Goal: Download file/media

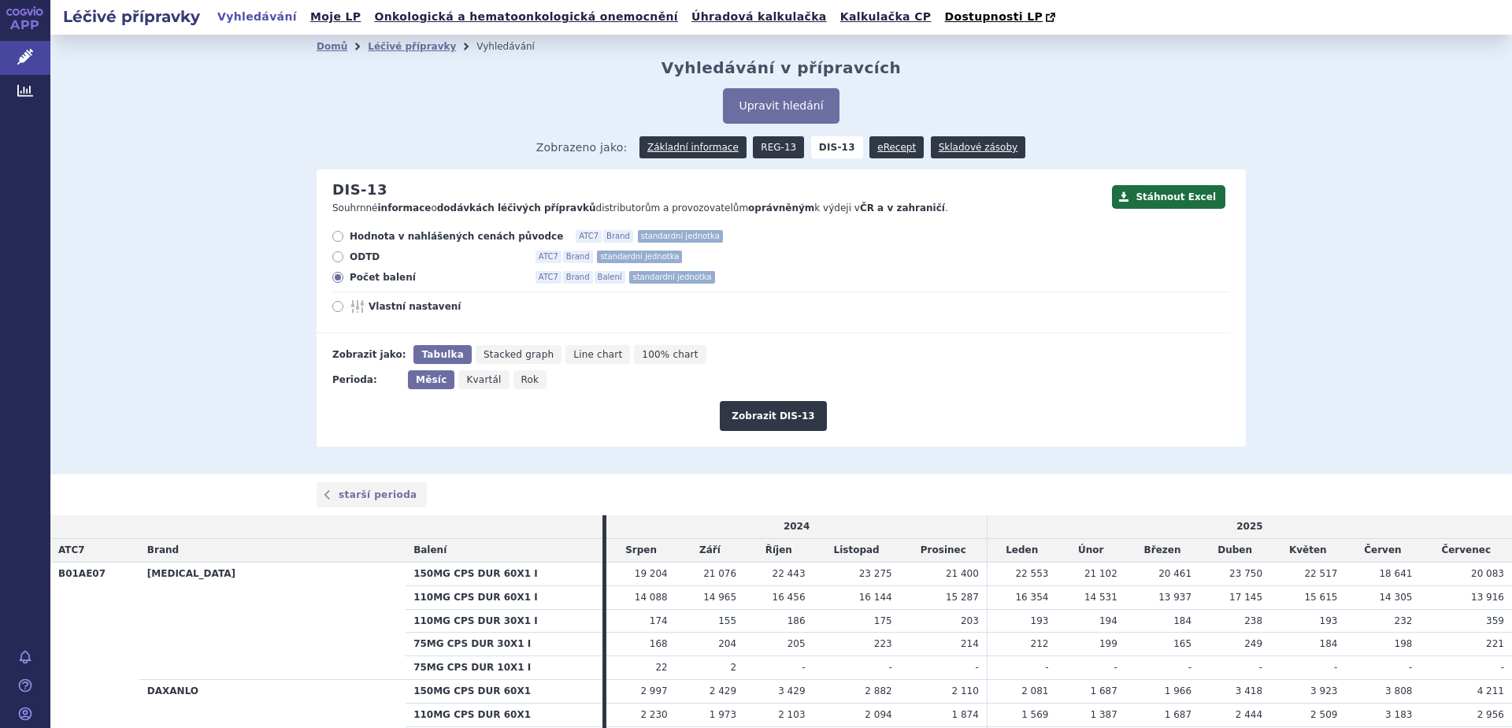
click at [764, 148] on link "REG-13" at bounding box center [778, 147] width 51 height 22
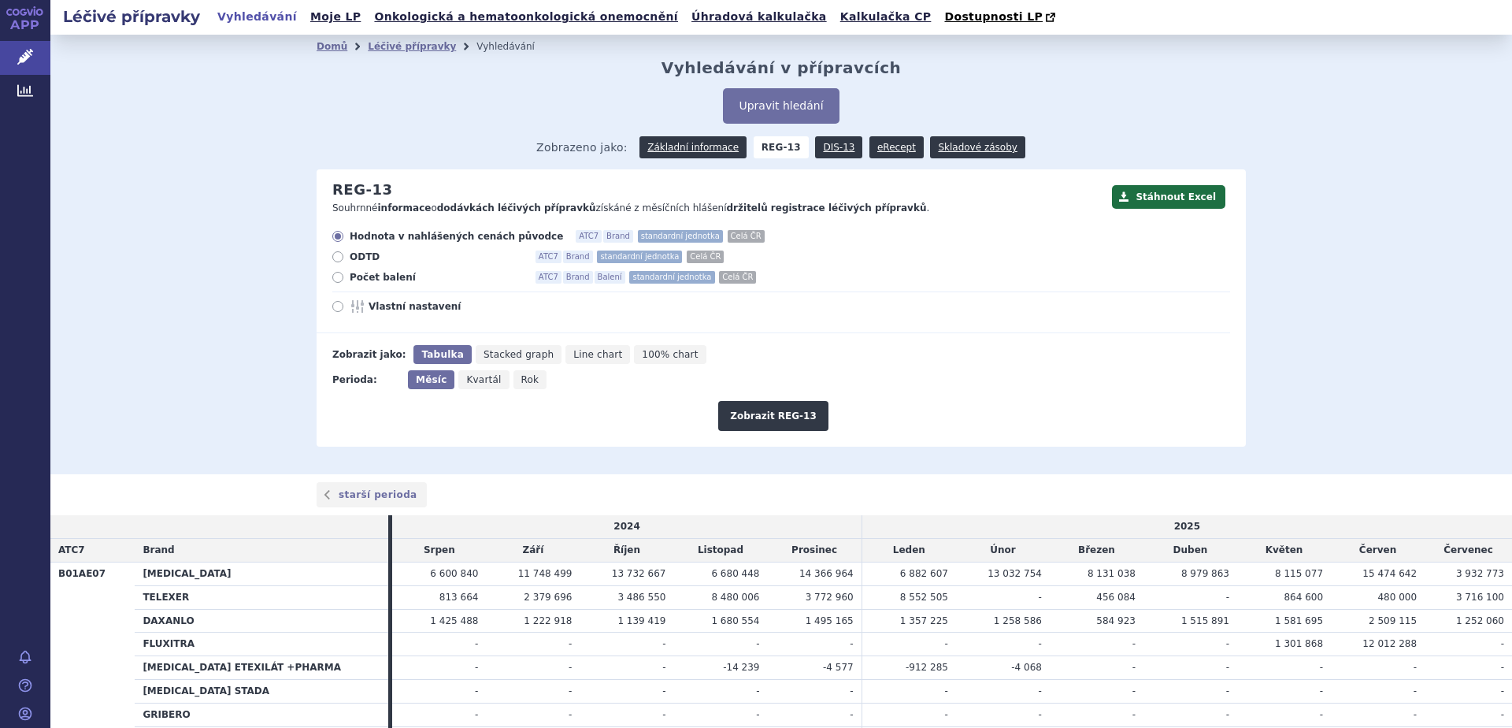
click at [374, 277] on span "Počet balení" at bounding box center [436, 277] width 173 height 13
click at [344, 277] on input "Počet balení ATC7 Brand Balení standardní jednotka [PERSON_NAME]" at bounding box center [339, 279] width 10 height 10
radio input "true"
click at [768, 411] on button "Zobrazit REG-13" at bounding box center [773, 416] width 110 height 30
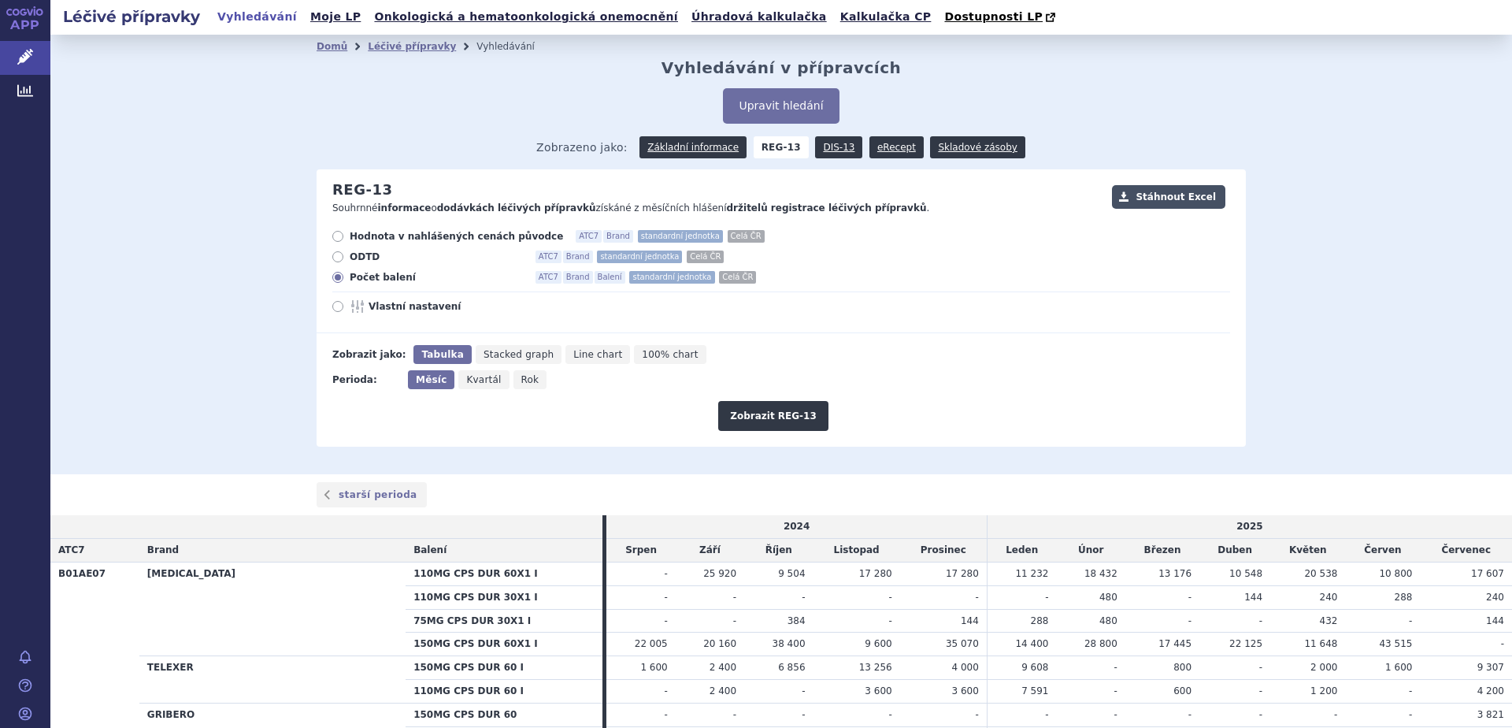
click at [1163, 195] on button "Stáhnout Excel" at bounding box center [1168, 197] width 113 height 24
click at [880, 149] on link "eRecept" at bounding box center [897, 147] width 54 height 22
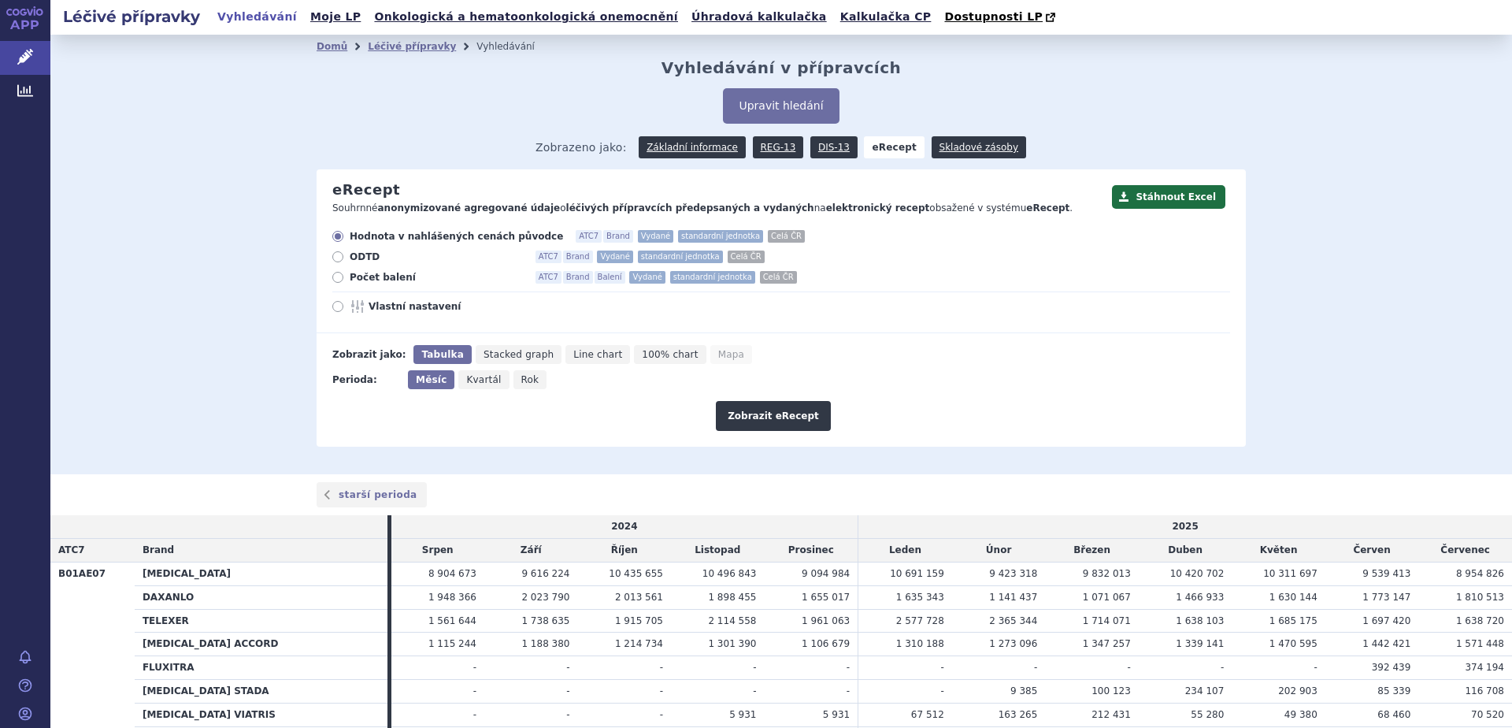
click at [374, 276] on span "Počet balení" at bounding box center [436, 277] width 173 height 13
click at [344, 276] on input "Počet balení ATC7 Brand Balení Vydané standardní jednotka Celá ČR" at bounding box center [339, 279] width 10 height 10
radio input "true"
click at [766, 416] on button "Zobrazit eRecept" at bounding box center [773, 416] width 115 height 30
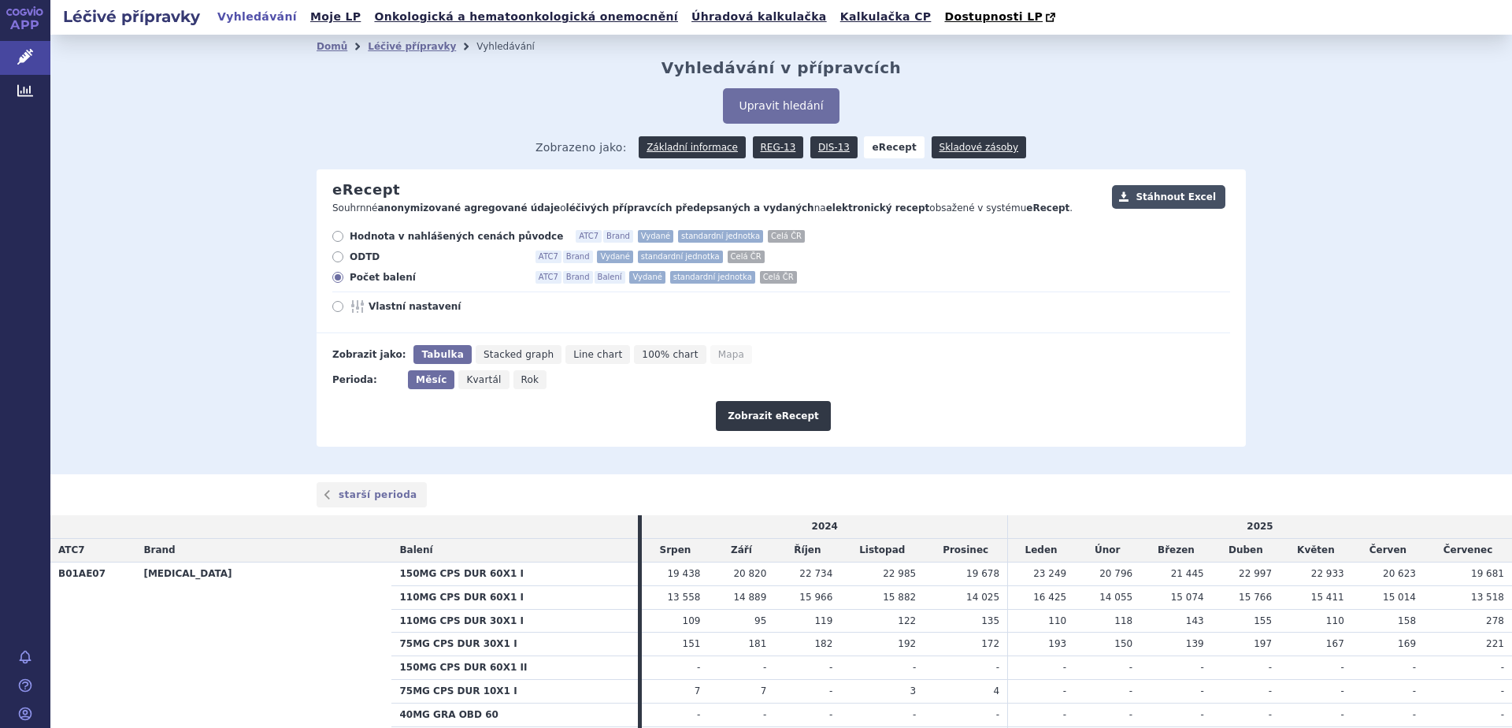
click at [1177, 196] on button "Stáhnout Excel" at bounding box center [1168, 197] width 113 height 24
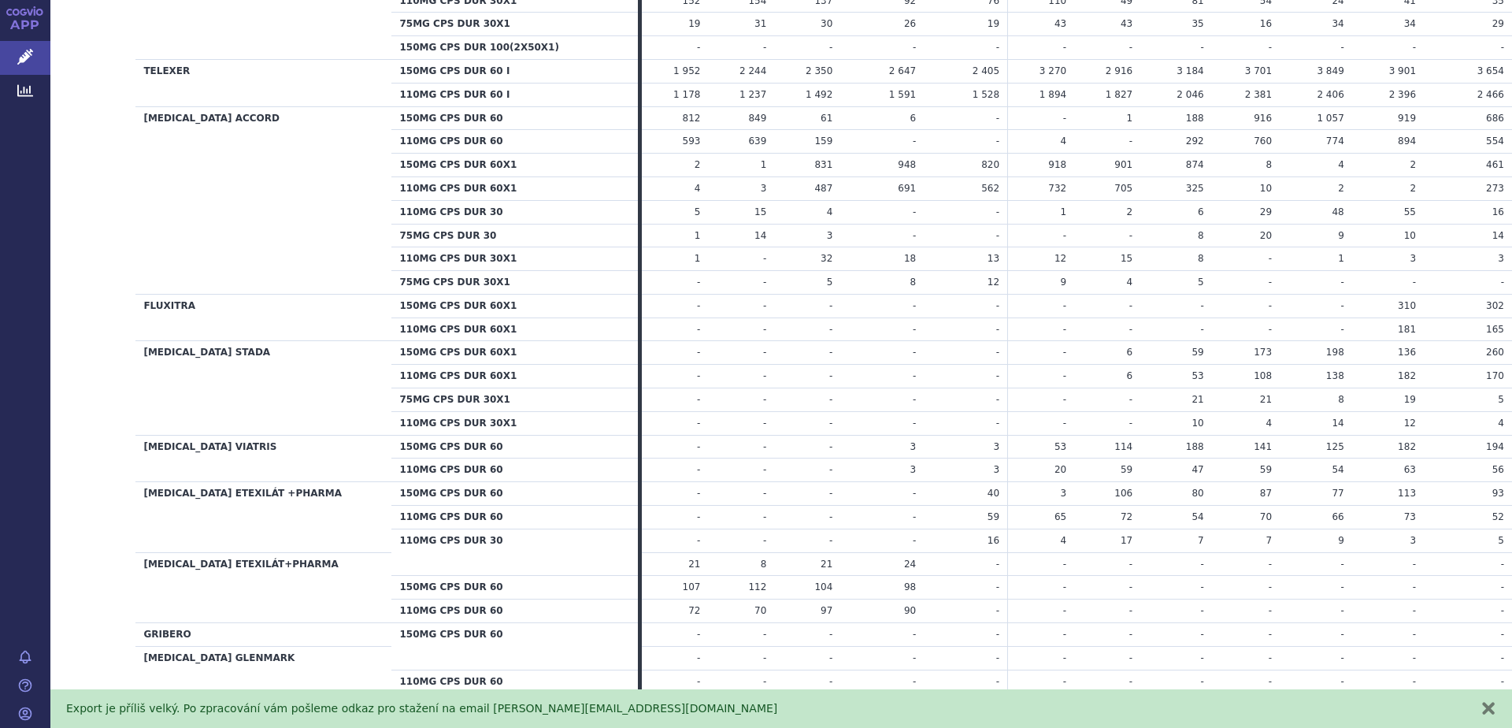
scroll to position [1026, 0]
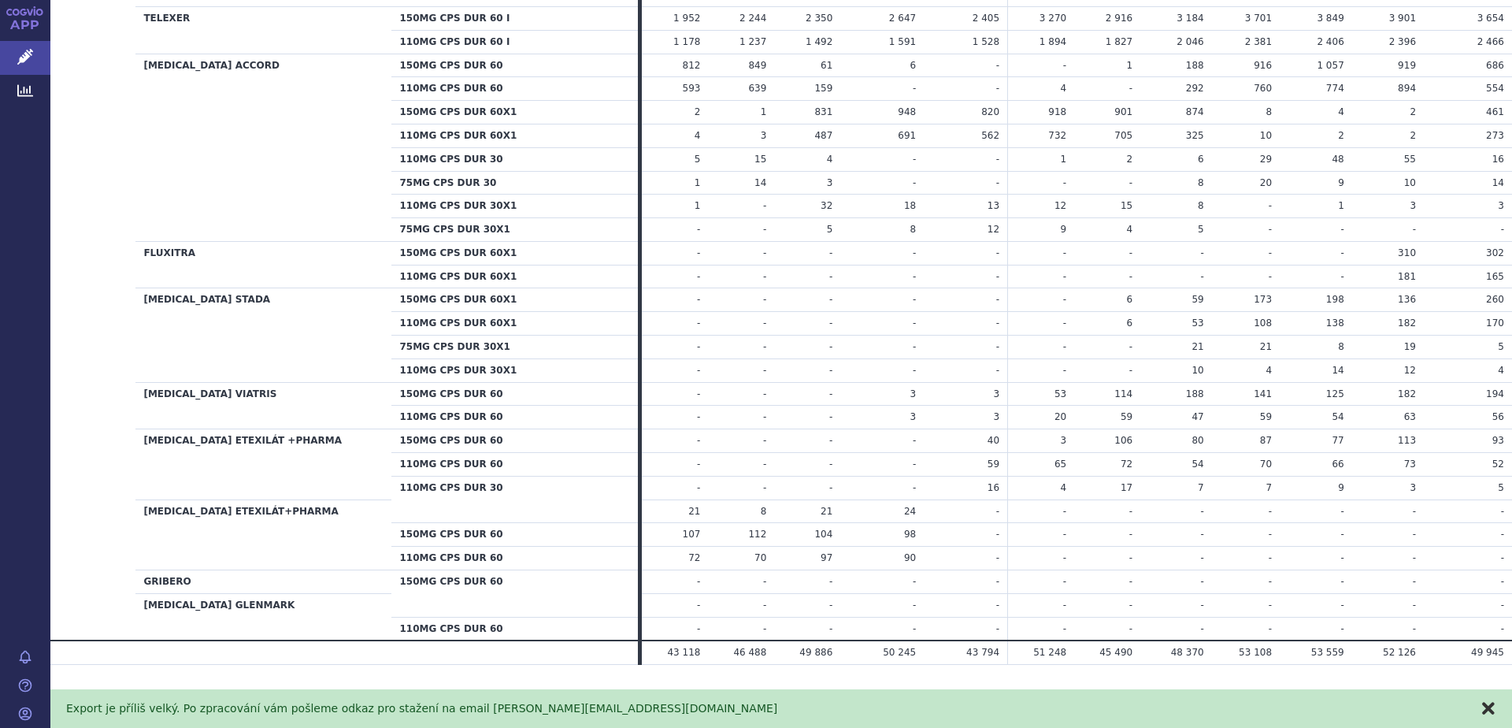
click at [1492, 700] on button "zavřít" at bounding box center [1489, 708] width 16 height 16
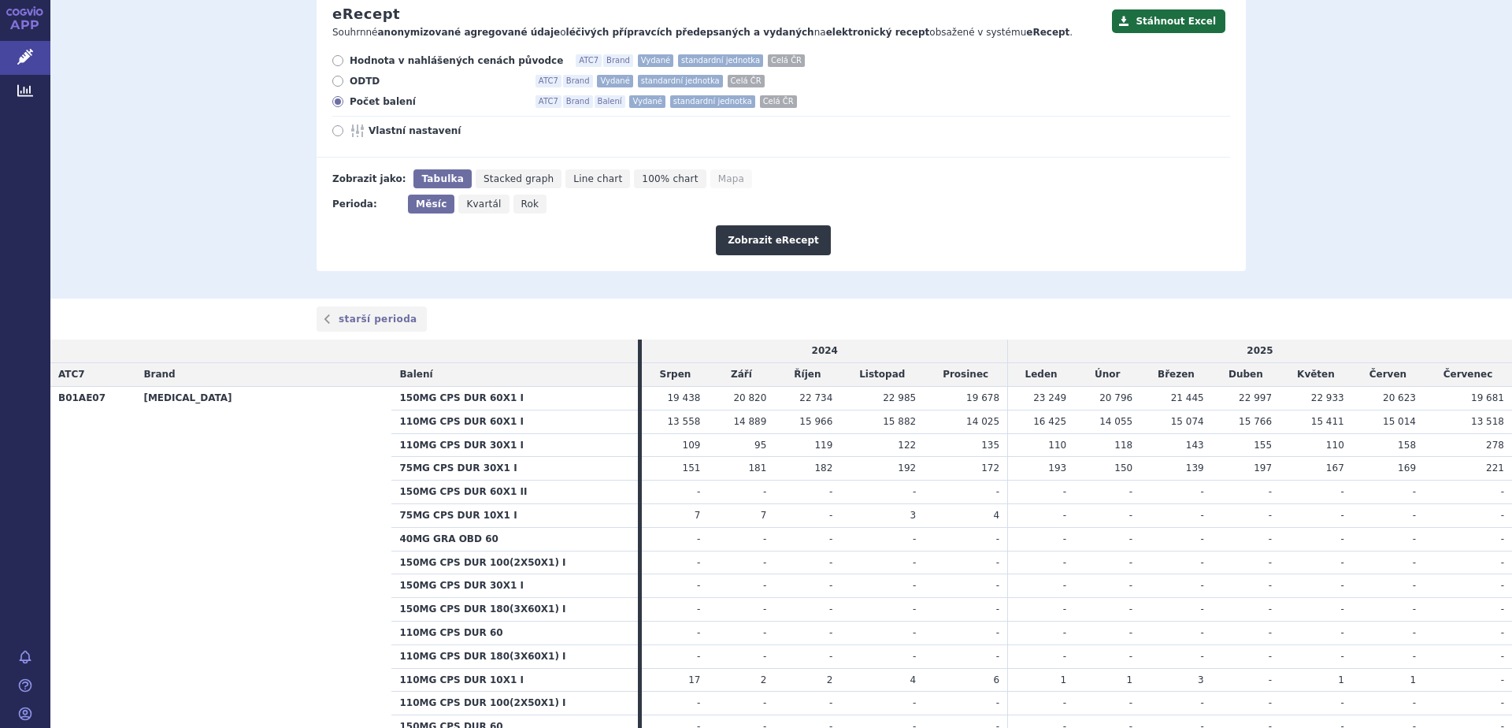
scroll to position [139, 0]
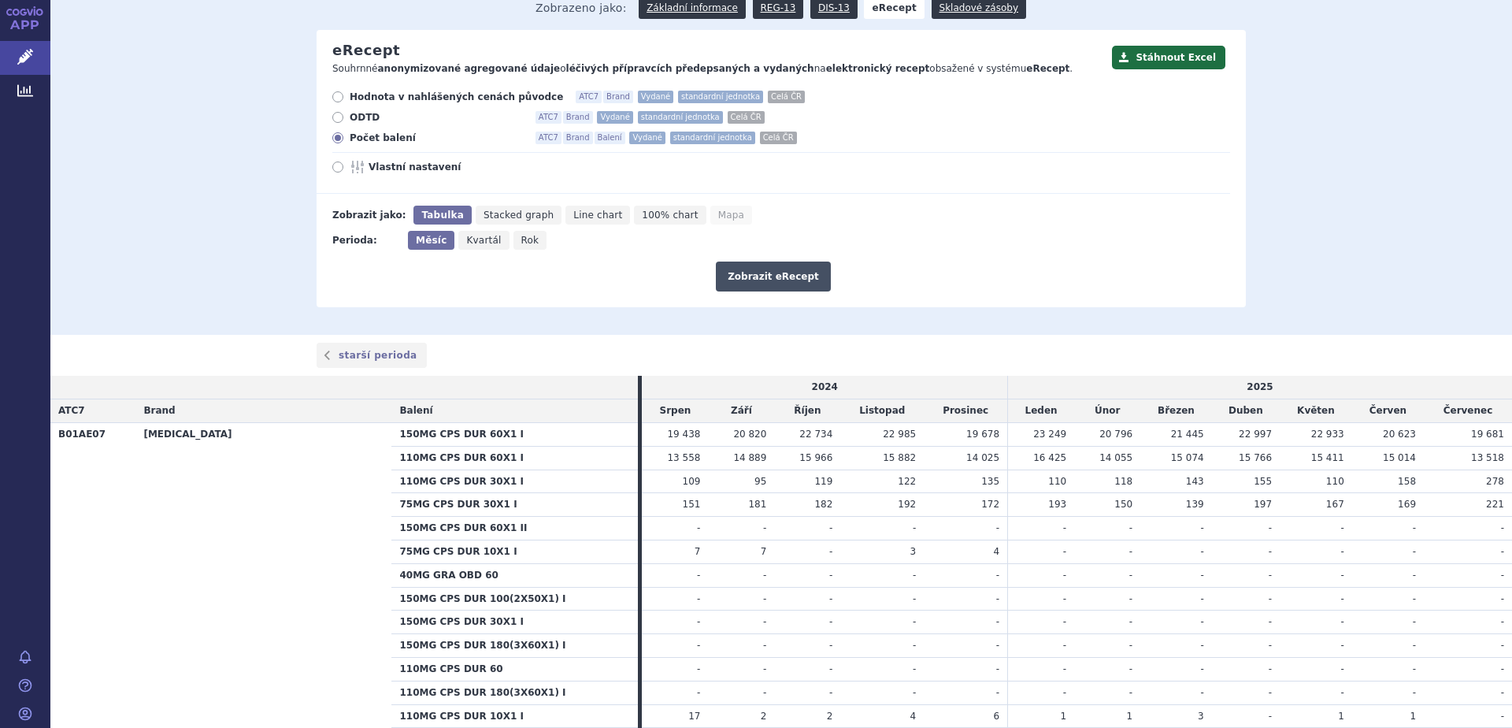
click at [763, 275] on button "Zobrazit eRecept" at bounding box center [773, 277] width 115 height 30
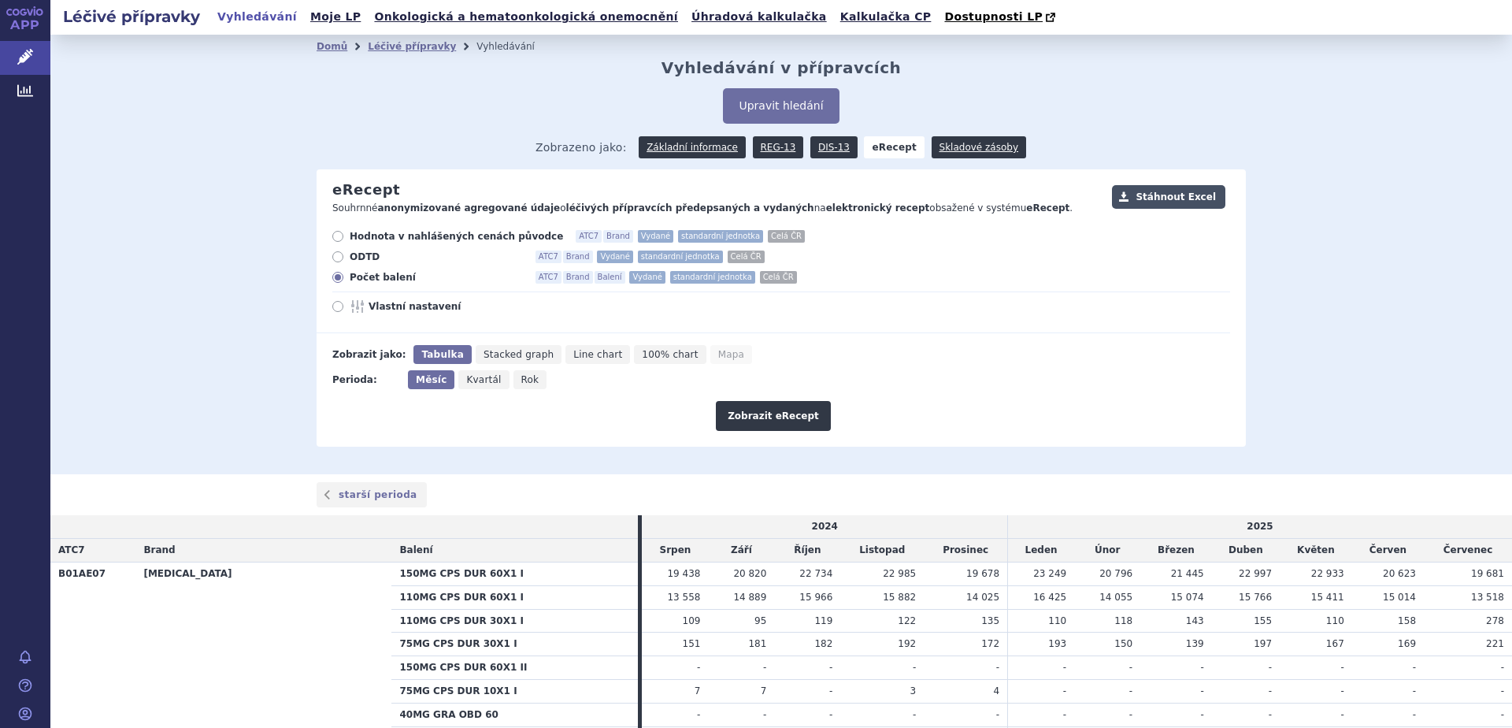
click at [1175, 199] on button "Stáhnout Excel" at bounding box center [1168, 197] width 113 height 24
